Goal: Information Seeking & Learning: Learn about a topic

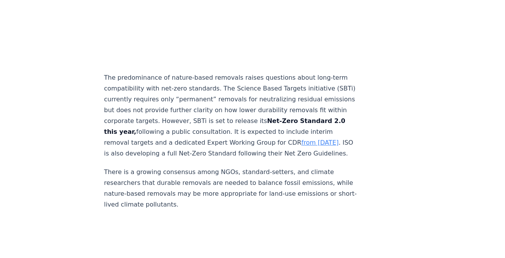
scroll to position [1197, 0]
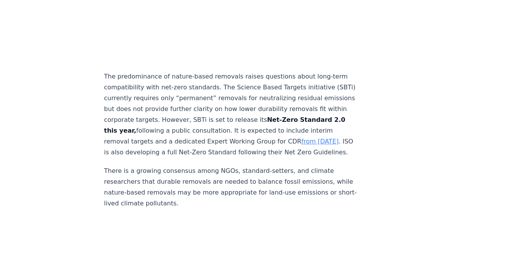
drag, startPoint x: 293, startPoint y: 55, endPoint x: 138, endPoint y: 54, distance: 154.2
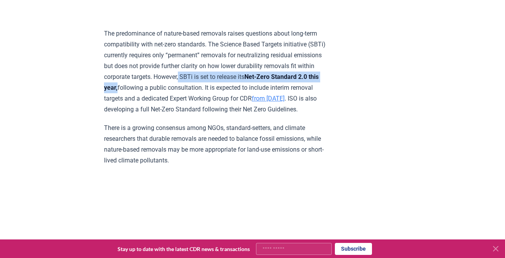
drag, startPoint x: 130, startPoint y: 54, endPoint x: 293, endPoint y: 53, distance: 163.1
click at [293, 53] on p "The predominance of nature-based removals raises questions about long-term comp…" at bounding box center [217, 71] width 226 height 87
copy p "SBTi is set to release its Net-Zero Standard 2.0 this year,"
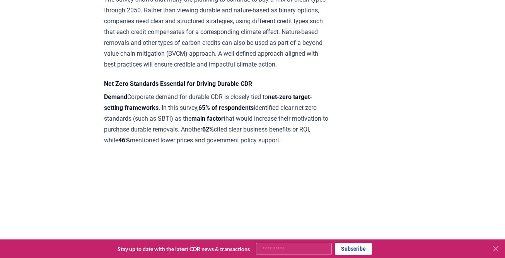
scroll to position [1604, 0]
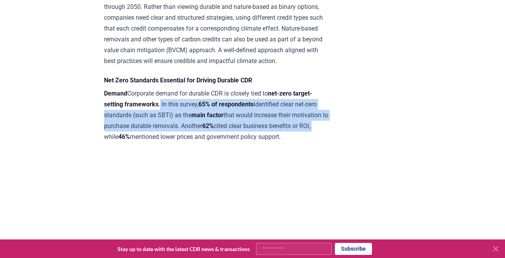
drag, startPoint x: 272, startPoint y: 103, endPoint x: 141, endPoint y: 83, distance: 133.2
click at [141, 88] on p "Demand Corporate demand for durable CDR is closely tied to net-zero target-sett…" at bounding box center [217, 115] width 226 height 54
copy p "In this survey, 65% of respondents identified clear net-zero standards (such as…"
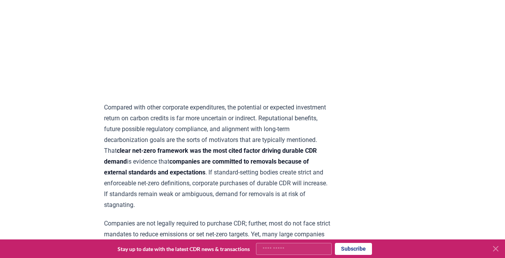
scroll to position [1800, 0]
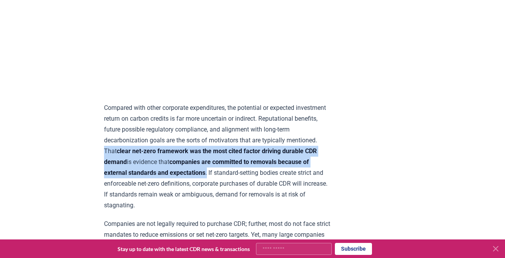
drag, startPoint x: 222, startPoint y: 115, endPoint x: 274, endPoint y: 138, distance: 56.9
click at [274, 138] on p "Compared with other corporate expenditures, the potential or expected investmen…" at bounding box center [217, 156] width 226 height 108
copy p "That clear net-zero framework was the most cited factor driving durable CDR dem…"
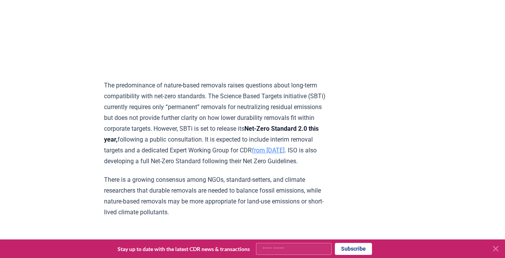
scroll to position [1145, 0]
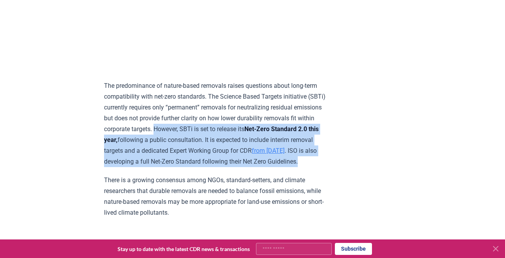
drag, startPoint x: 104, startPoint y: 107, endPoint x: 210, endPoint y: 133, distance: 109.0
click at [211, 134] on p "The predominance of nature-based removals raises questions about long-term comp…" at bounding box center [217, 123] width 226 height 87
copy p "However, SBTi is set to release its Net-Zero Standard 2.0 this year, following …"
